Goal: Check status: Check status

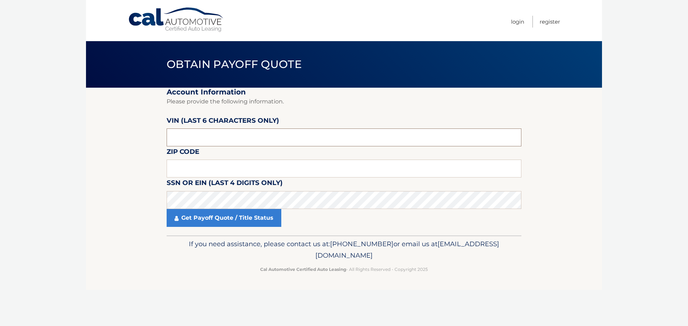
click at [220, 144] on input "text" at bounding box center [344, 138] width 355 height 18
click at [265, 143] on input "text" at bounding box center [344, 138] width 355 height 18
type input "P*****"
click at [172, 135] on input "text" at bounding box center [344, 138] width 355 height 18
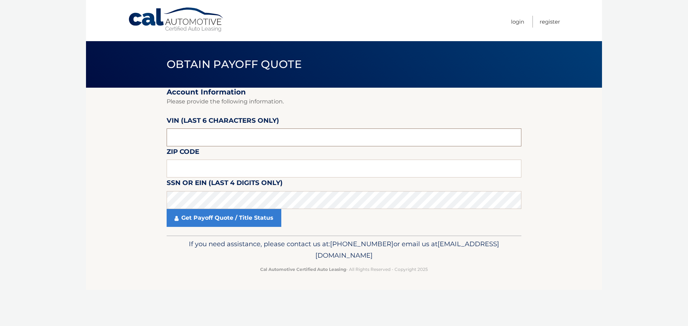
drag, startPoint x: 190, startPoint y: 139, endPoint x: 142, endPoint y: 141, distance: 48.1
click at [142, 141] on section "Account Information Please provide the following information. VIN (last 6 chara…" at bounding box center [344, 162] width 516 height 148
type input "P*****"
type input "529950"
type input "08902"
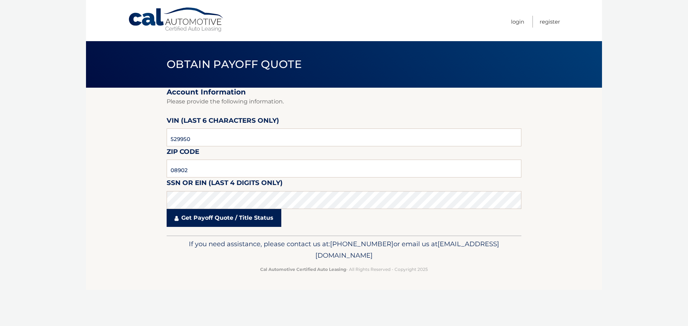
click at [218, 218] on link "Get Payoff Quote / Title Status" at bounding box center [224, 218] width 115 height 18
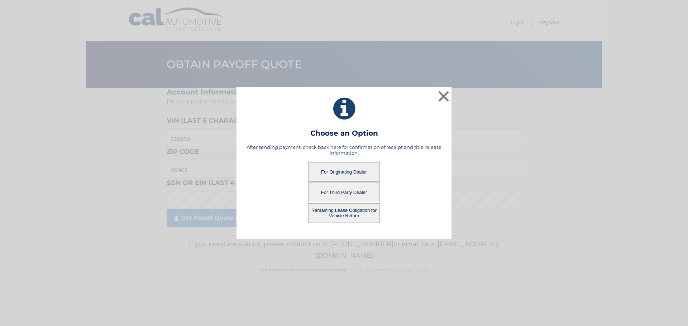
click at [345, 173] on button "For Originating Dealer" at bounding box center [344, 172] width 72 height 20
click at [340, 170] on button "For Originating Dealer" at bounding box center [344, 172] width 72 height 20
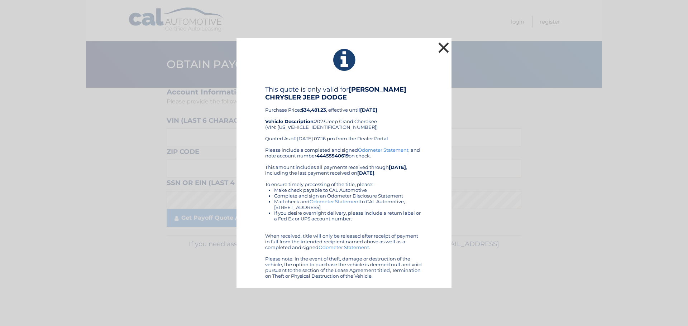
drag, startPoint x: 444, startPoint y: 46, endPoint x: 443, endPoint y: 42, distance: 3.7
click at [443, 45] on button "×" at bounding box center [443, 47] width 14 height 14
